Goal: Register for event/course

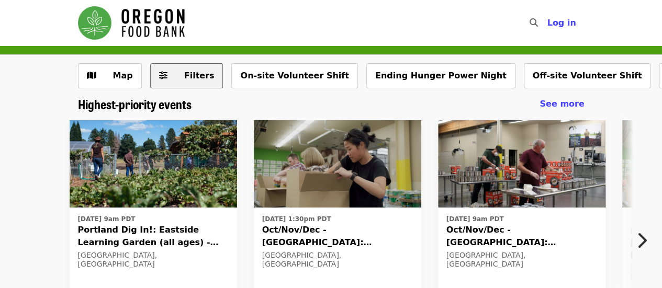
click at [172, 64] on button "Filters" at bounding box center [186, 75] width 73 height 25
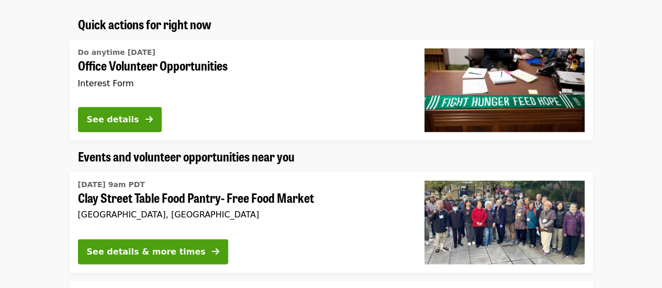
scroll to position [1190, 0]
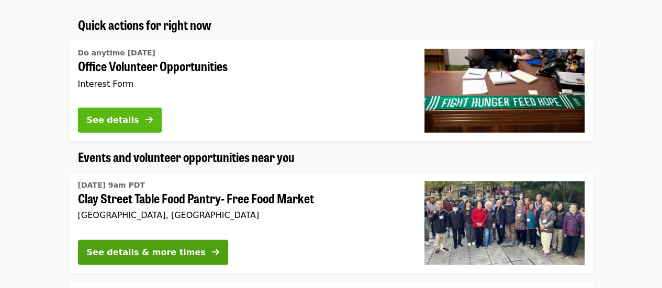
click at [141, 133] on button "See details" at bounding box center [120, 120] width 84 height 25
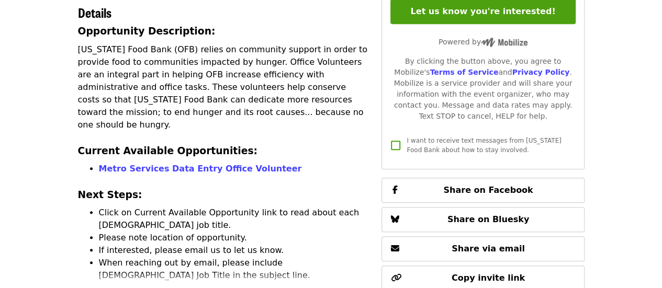
scroll to position [259, 0]
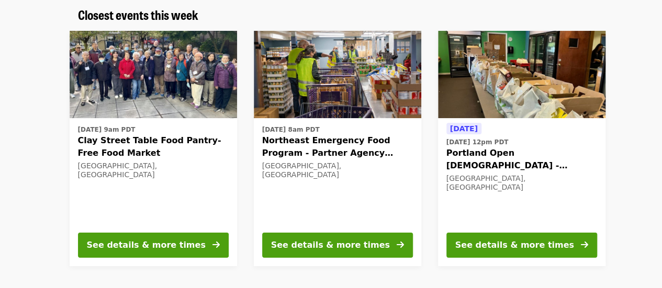
scroll to position [373, 0]
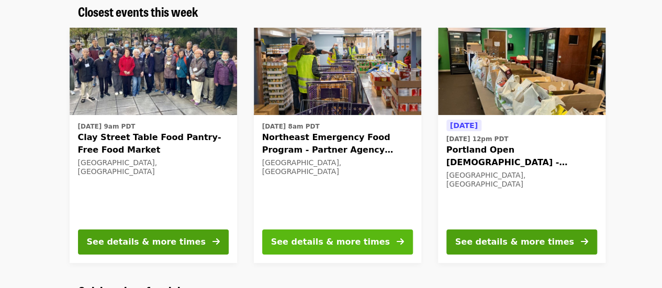
click at [313, 245] on div "See details & more times" at bounding box center [330, 242] width 119 height 13
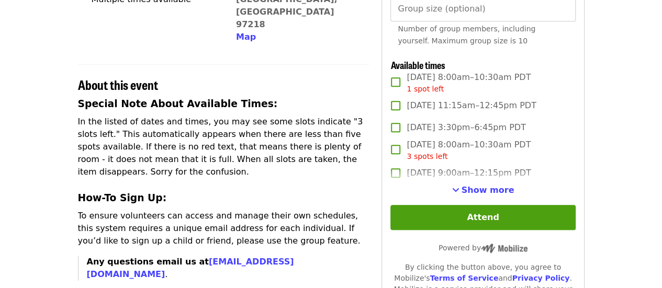
scroll to position [320, 0]
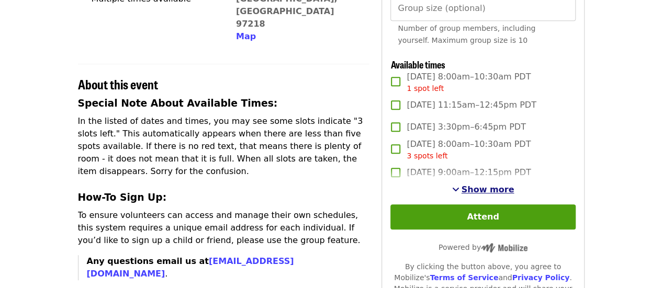
click at [481, 195] on span "Show more" at bounding box center [488, 190] width 53 height 10
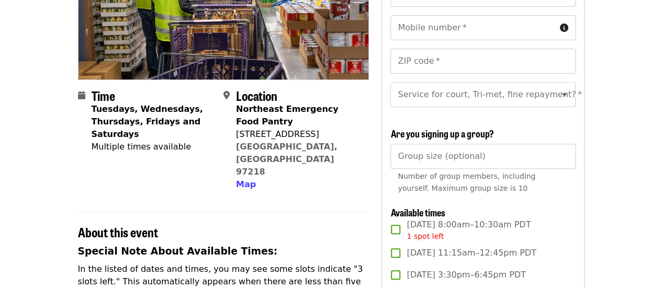
scroll to position [167, 0]
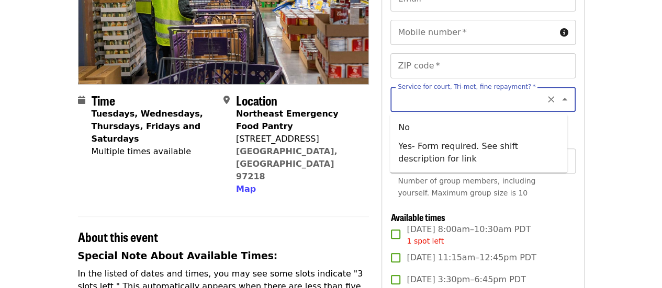
click at [408, 97] on input "Service for court, Tri-met, fine repayment?   *" at bounding box center [470, 100] width 142 height 20
click at [398, 124] on li "No" at bounding box center [478, 127] width 177 height 19
type input "**"
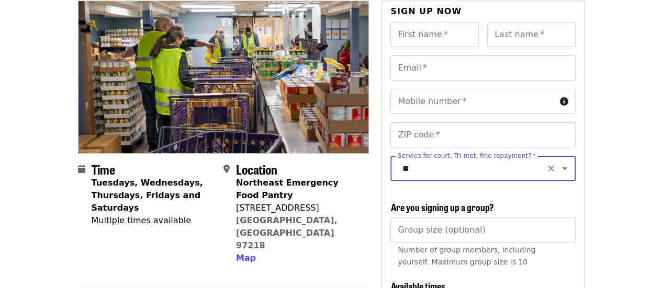
scroll to position [92, 0]
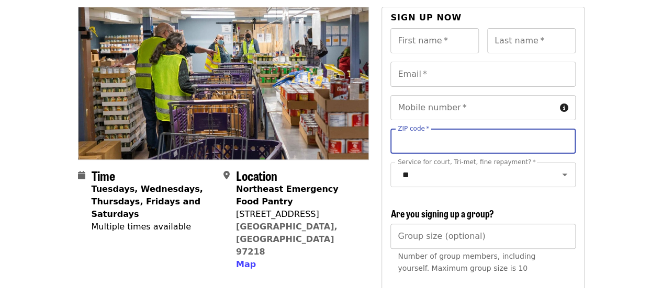
click at [409, 137] on input "ZIP code   *" at bounding box center [482, 141] width 185 height 25
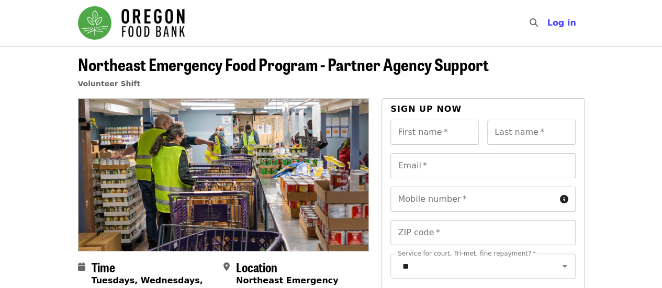
click at [421, 84] on div "Volunteer Shift" at bounding box center [283, 83] width 411 height 13
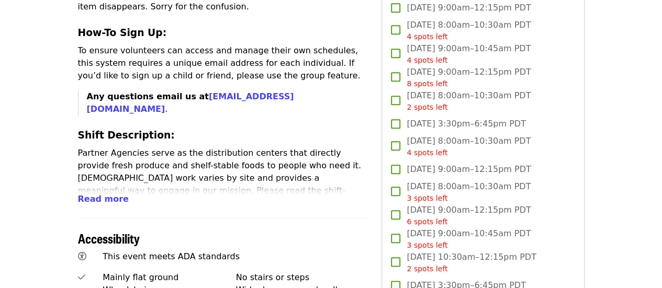
scroll to position [475, 0]
